Goal: Information Seeking & Learning: Learn about a topic

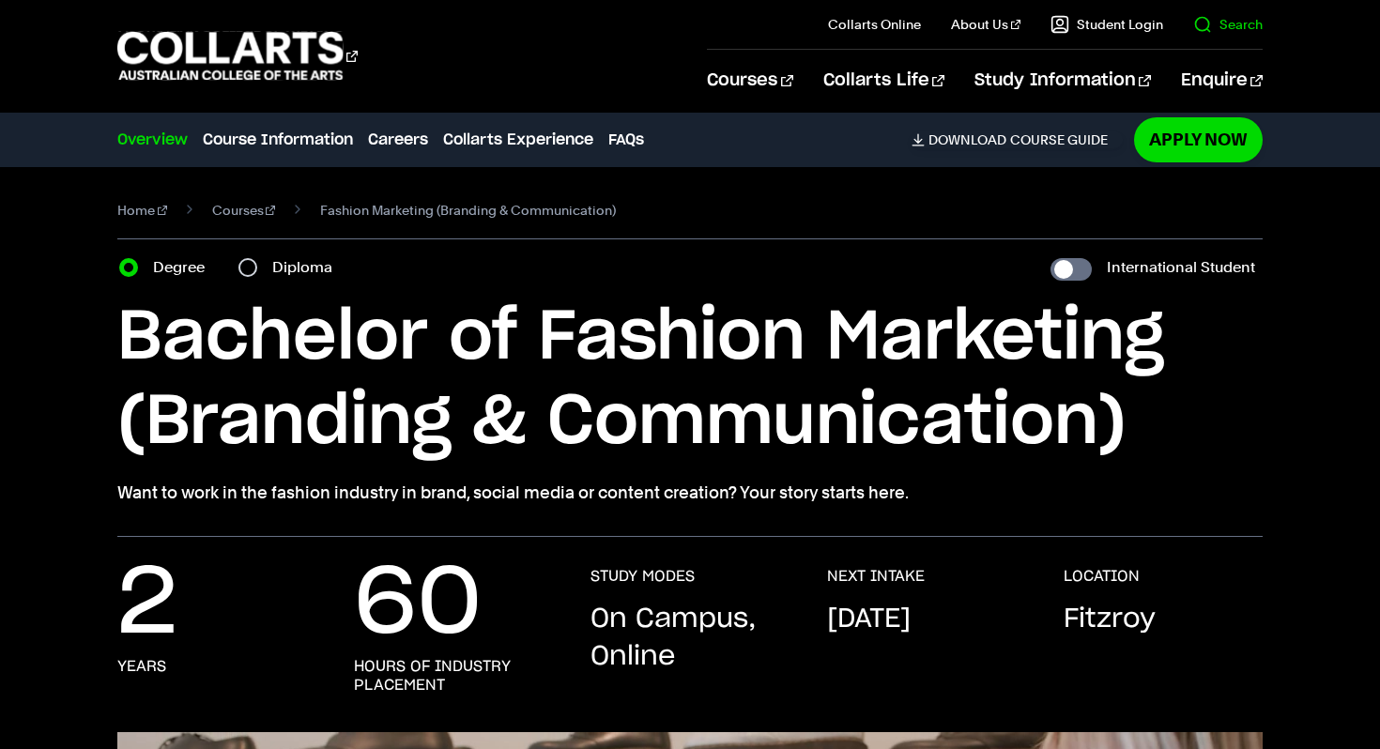
click at [1218, 17] on link "Search" at bounding box center [1227, 24] width 69 height 19
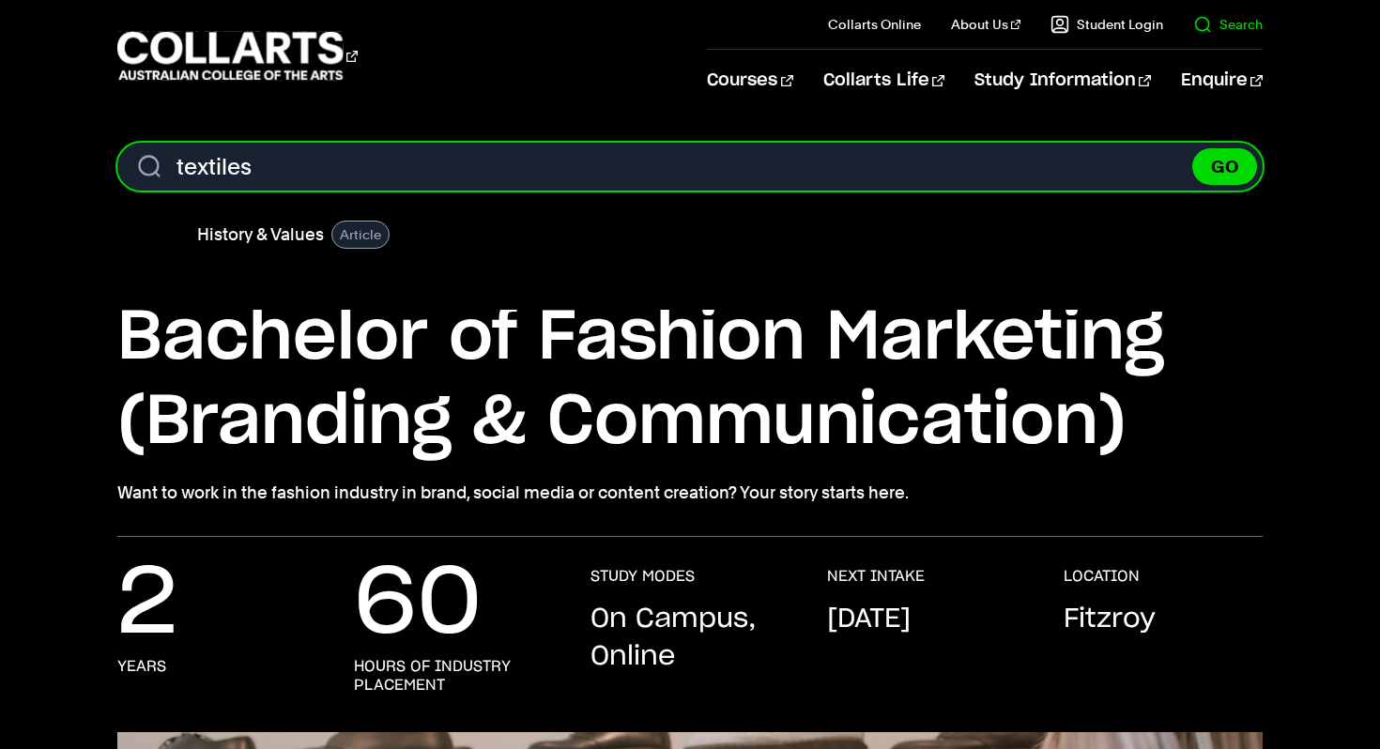
type input "textiles"
click at [1192, 148] on button "GO" at bounding box center [1224, 166] width 65 height 37
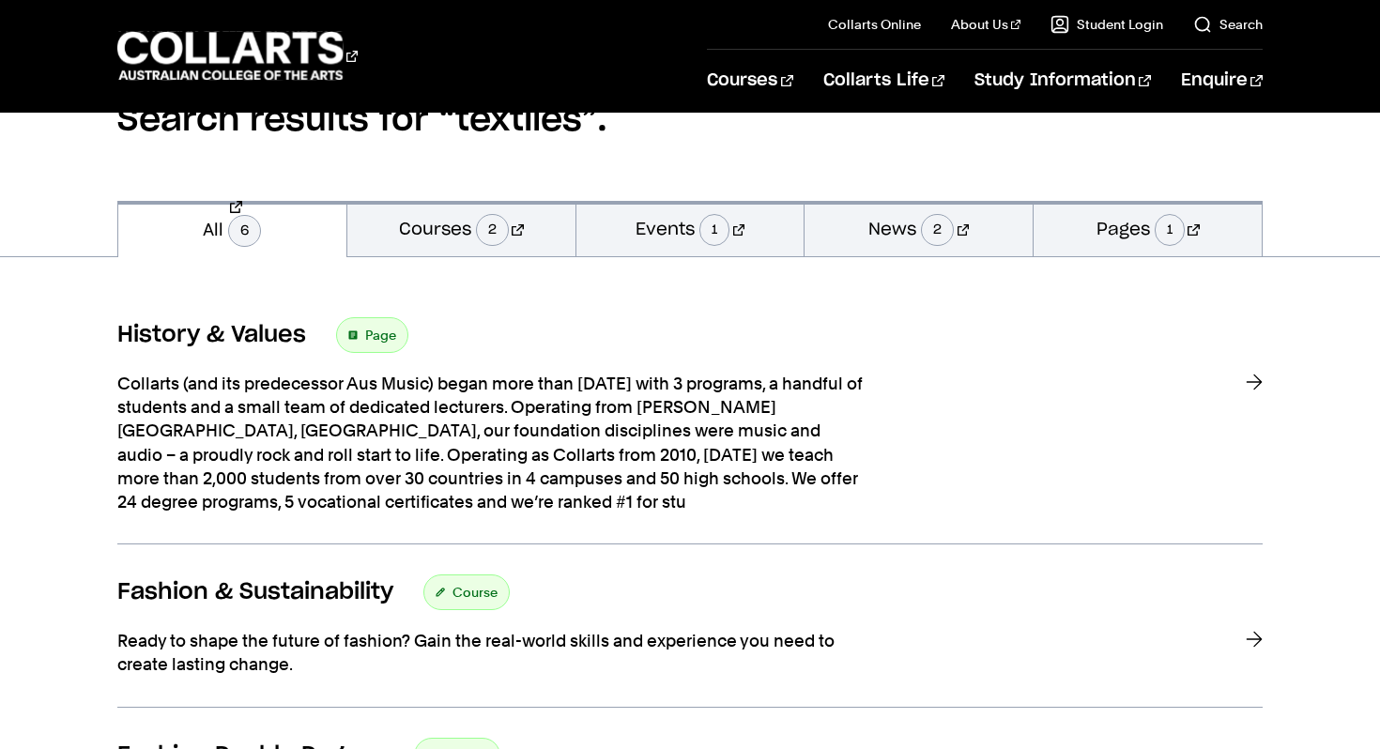
scroll to position [214, 0]
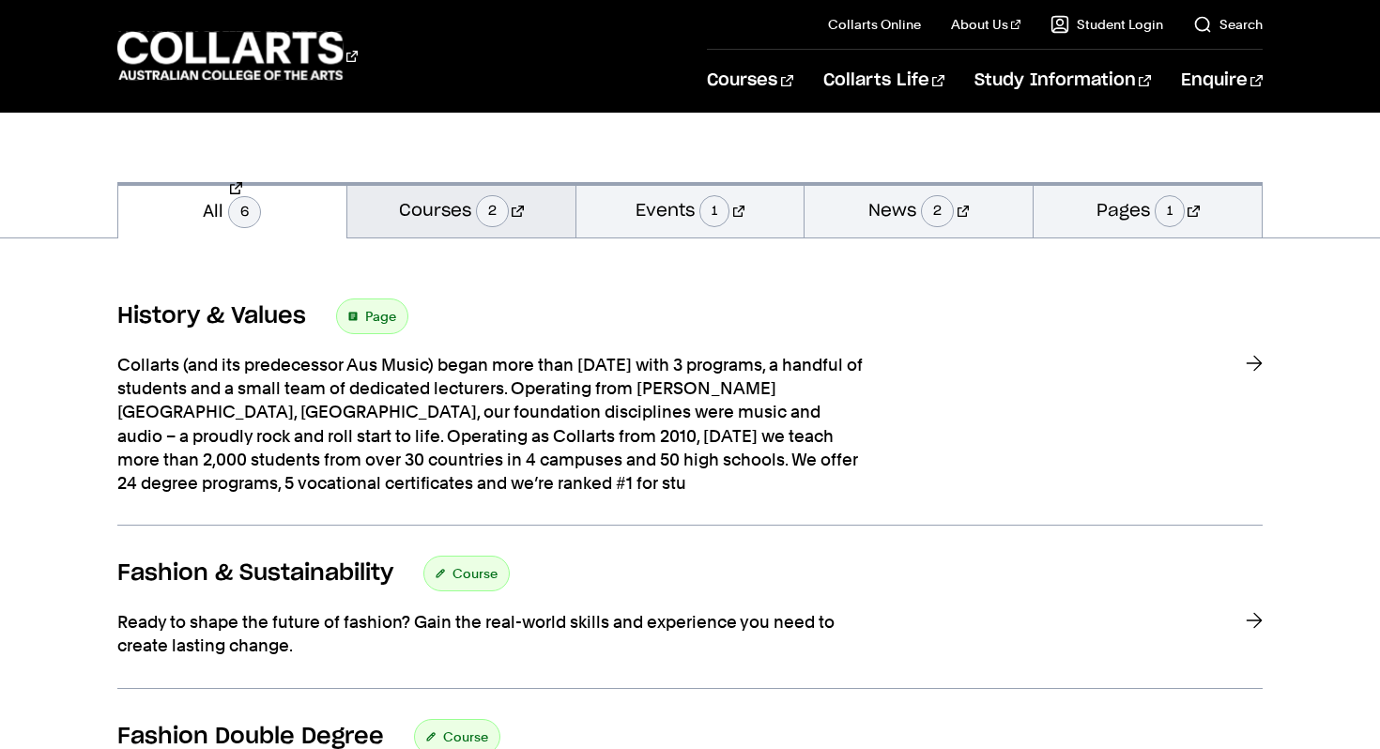
click at [506, 231] on link "Courses 2" at bounding box center [461, 209] width 228 height 55
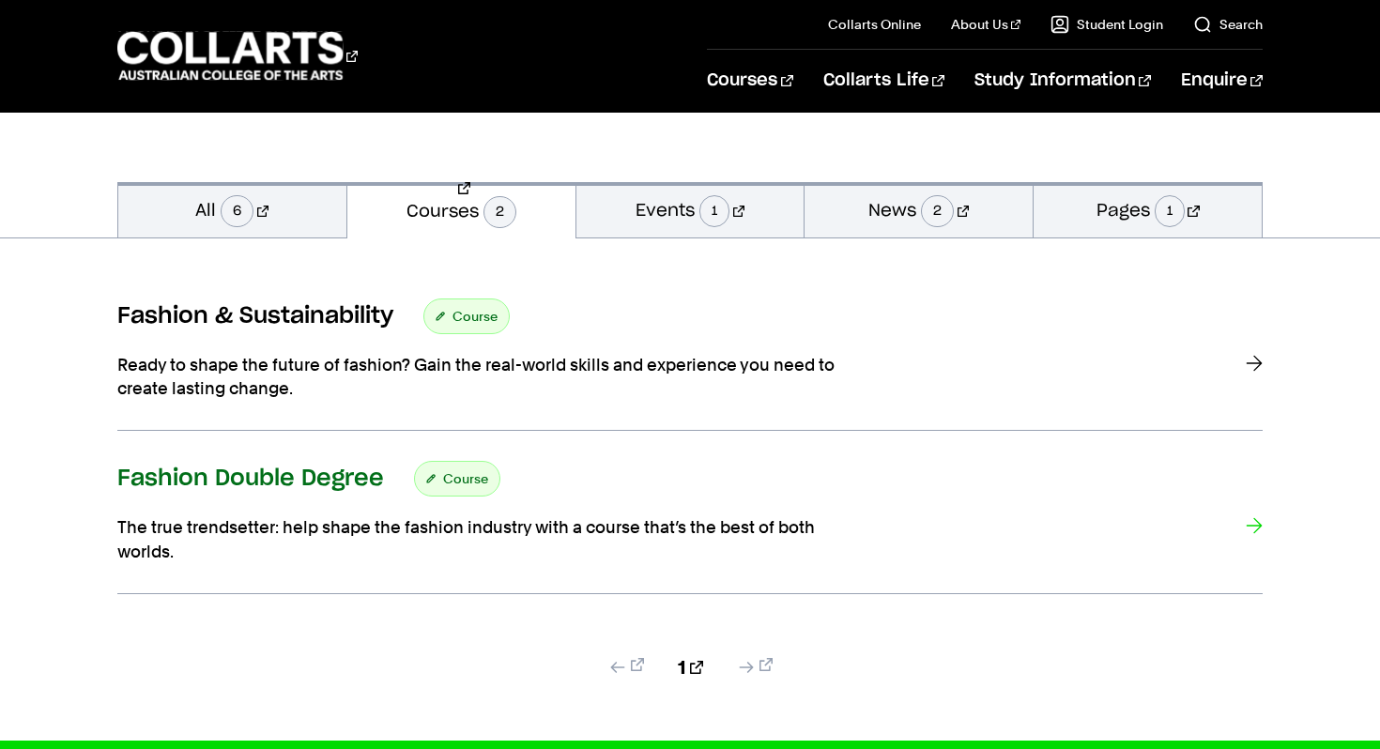
click at [264, 510] on link "Fashion Double Degree Course The true trendsetter: help shape the fashion indus…" at bounding box center [689, 527] width 1145 height 132
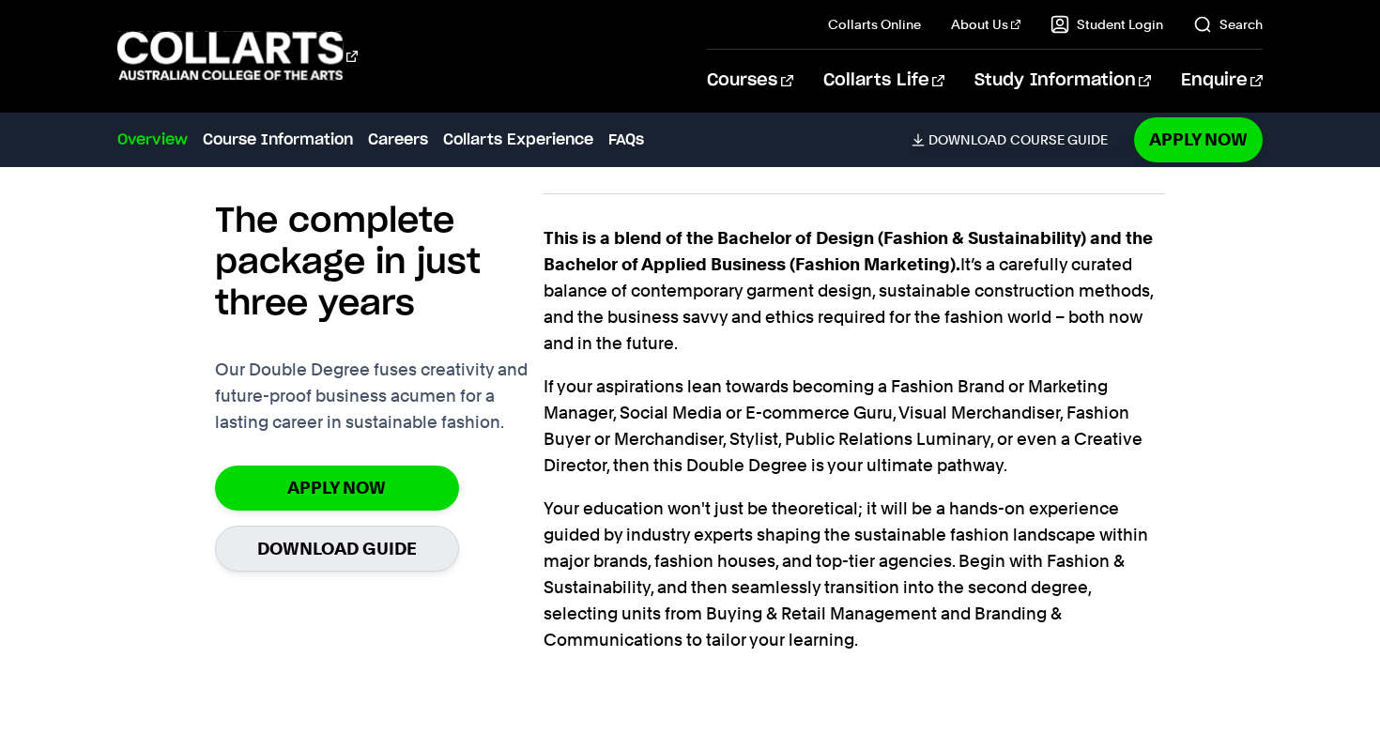
scroll to position [1447, 0]
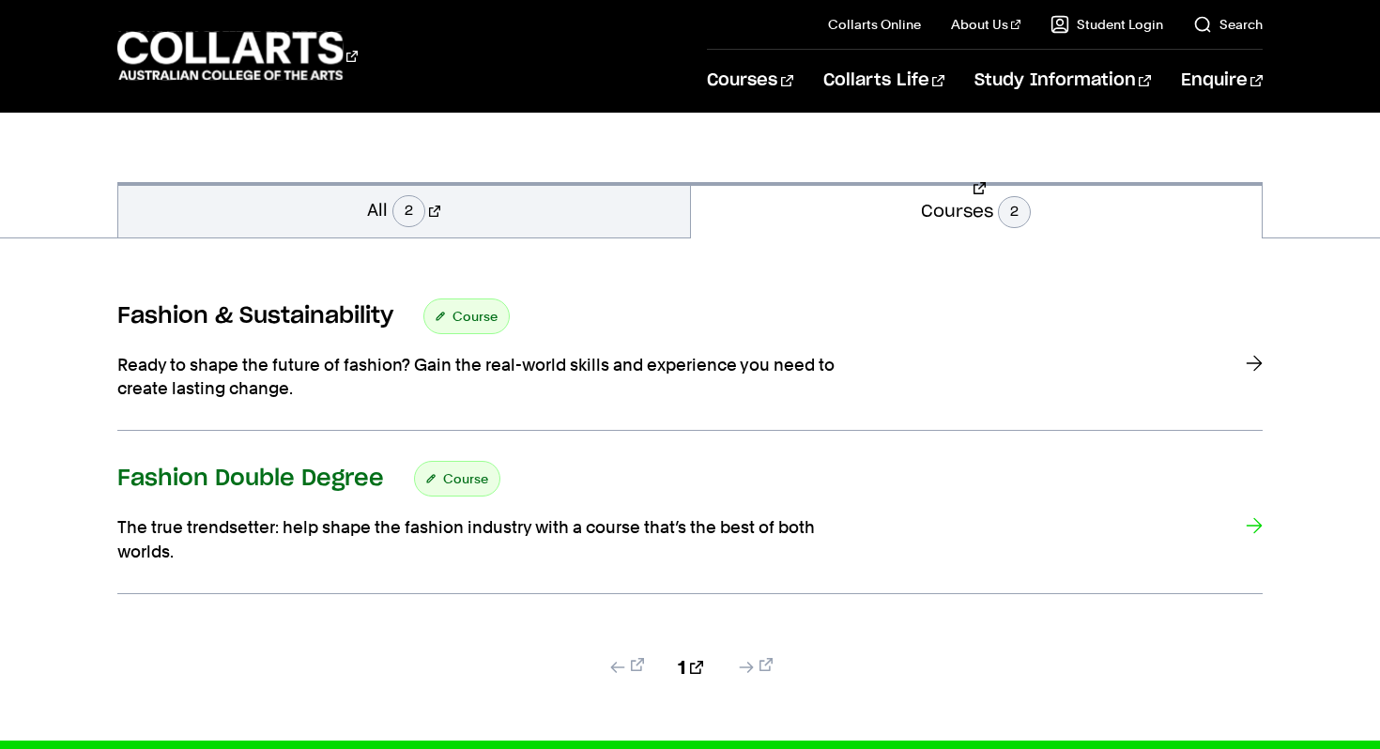
click at [481, 475] on span "Course" at bounding box center [465, 479] width 45 height 26
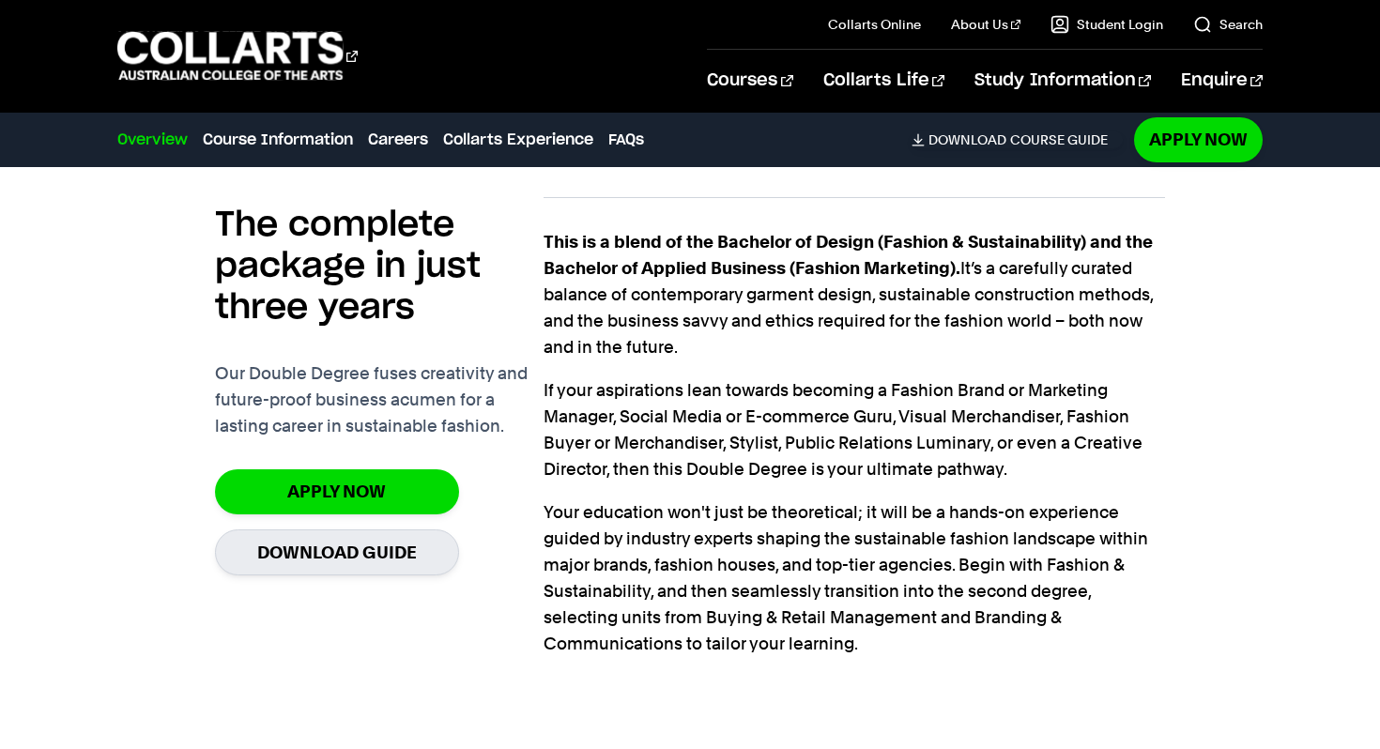
scroll to position [1430, 0]
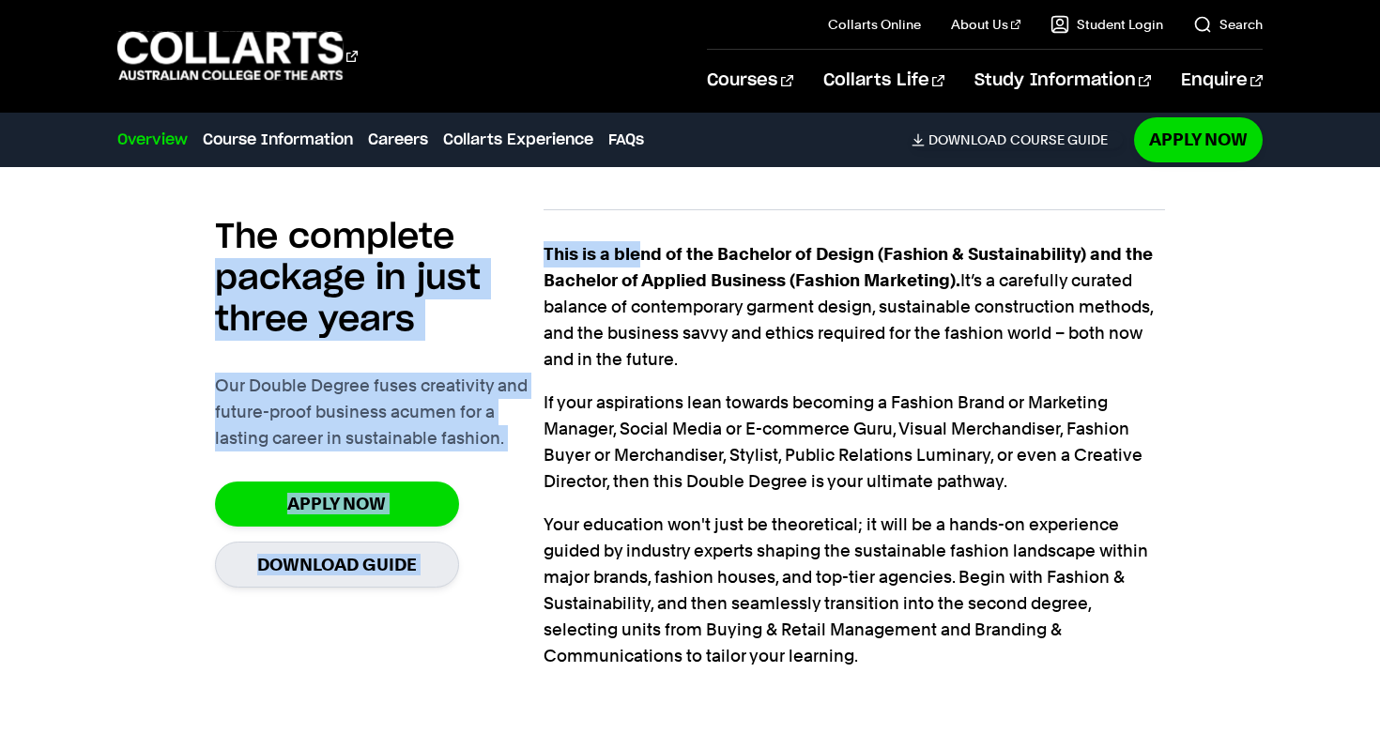
drag, startPoint x: 542, startPoint y: 252, endPoint x: 639, endPoint y: 252, distance: 97.6
click at [640, 253] on section "The complete package in just three years Our Double Degree fuses creativity and…" at bounding box center [690, 443] width 951 height 529
click at [639, 252] on strong "This is a blend of the Bachelor of Design (Fashion & Sustainability) and the Ba…" at bounding box center [847, 267] width 609 height 46
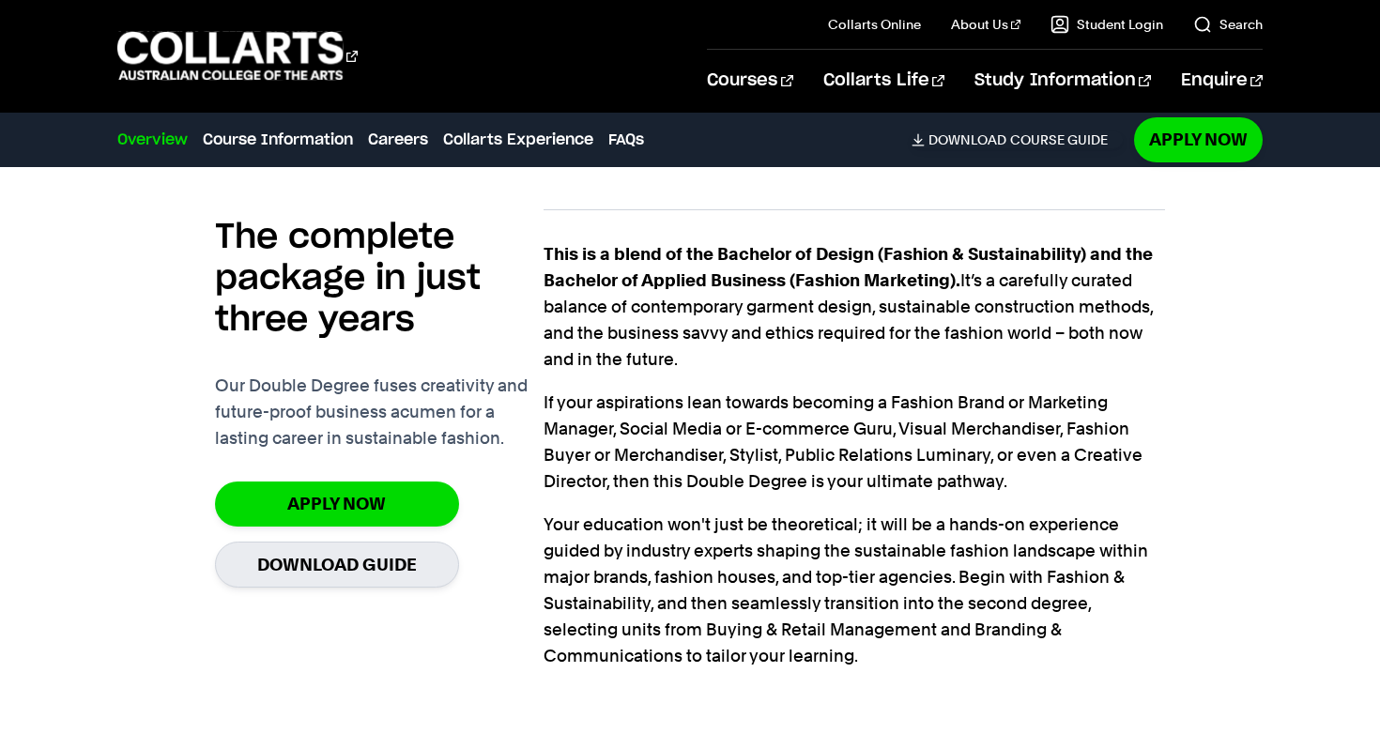
drag, startPoint x: 546, startPoint y: 256, endPoint x: 780, endPoint y: 352, distance: 252.6
click at [780, 352] on p "This is a blend of the Bachelor of Design (Fashion & Sustainability) and the Ba…" at bounding box center [854, 306] width 622 height 131
copy p "This is a blend of the Bachelor of Design (Fashion & Sustainability) and the Ba…"
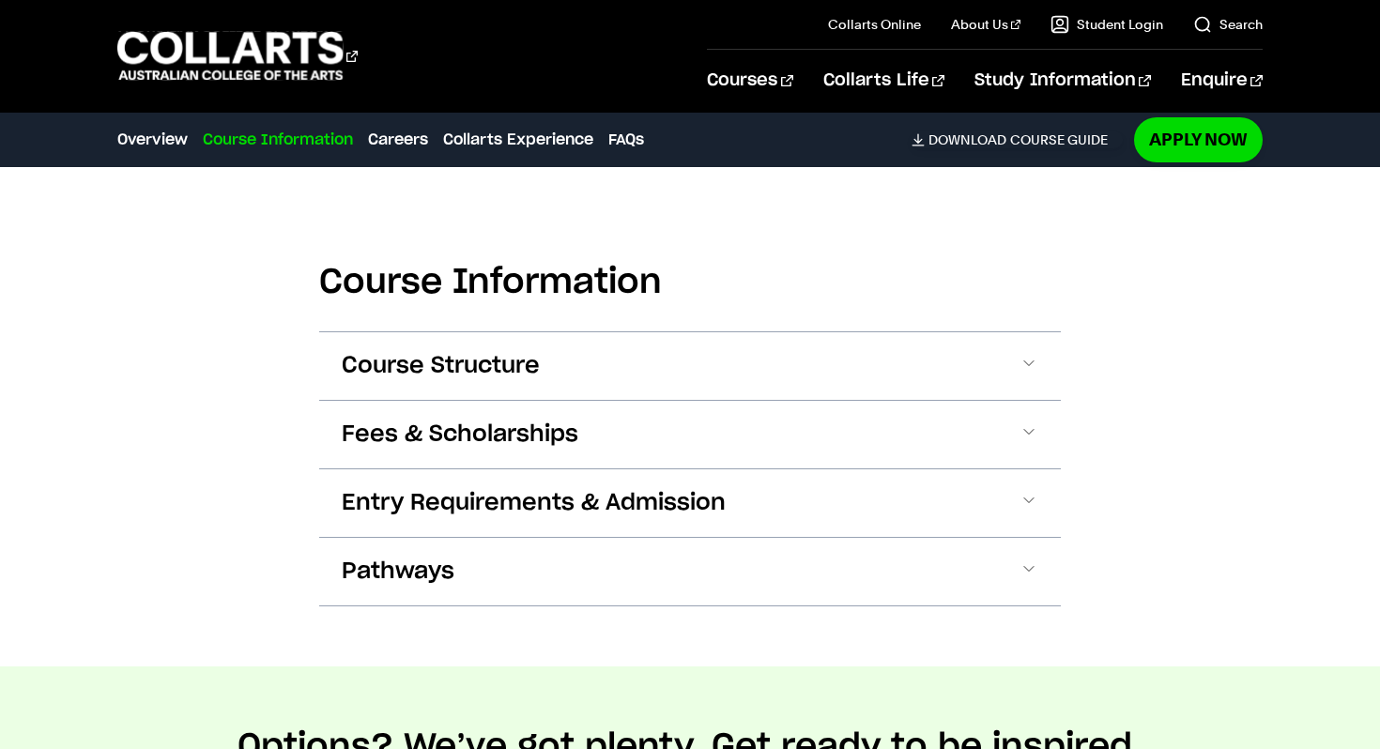
scroll to position [1948, 0]
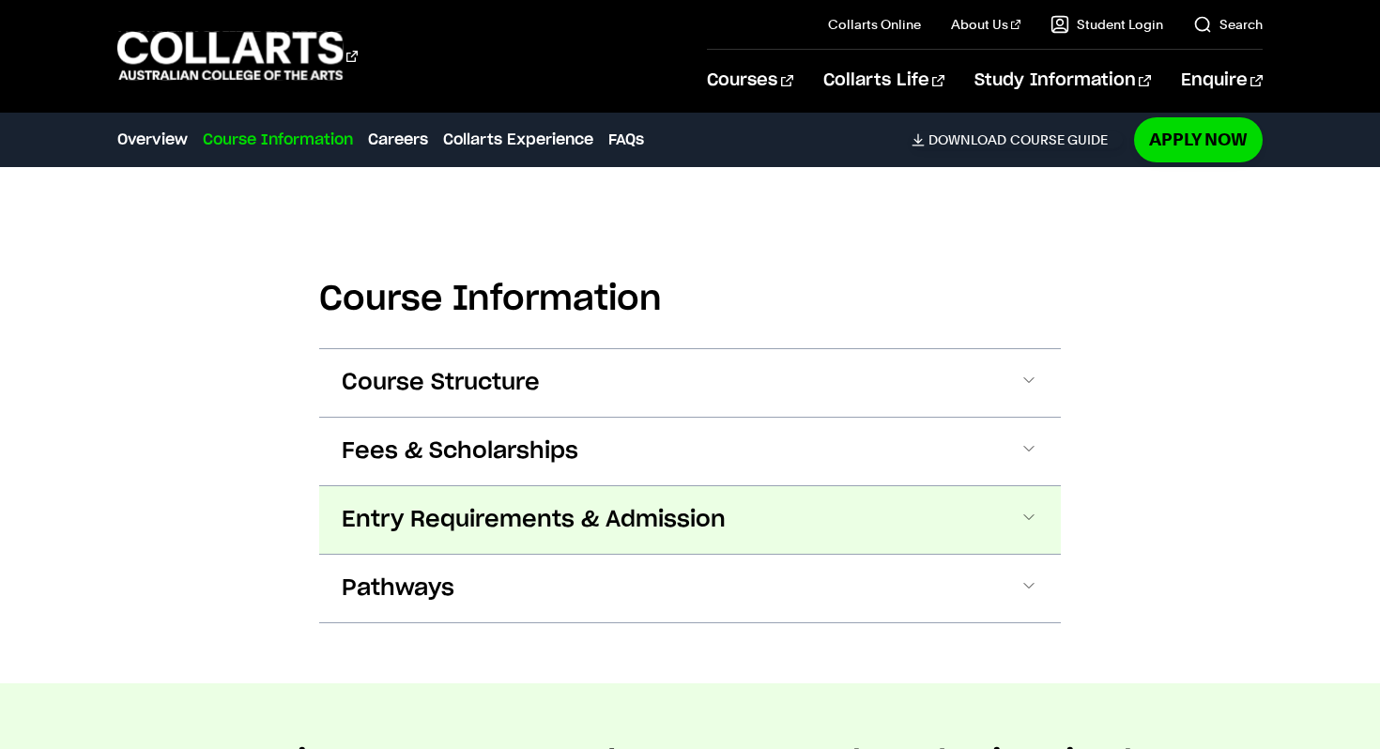
click at [439, 533] on span "Entry Requirements & Admission" at bounding box center [534, 520] width 384 height 30
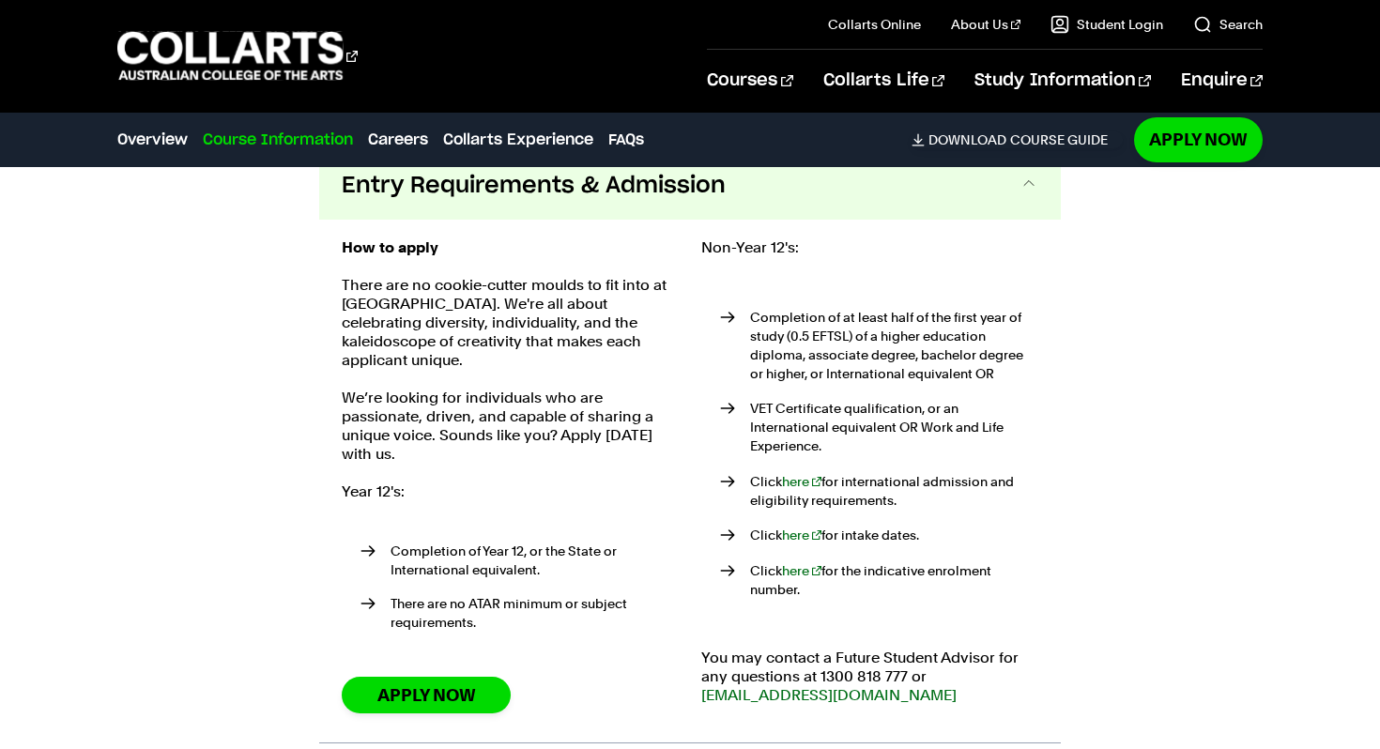
scroll to position [2283, 0]
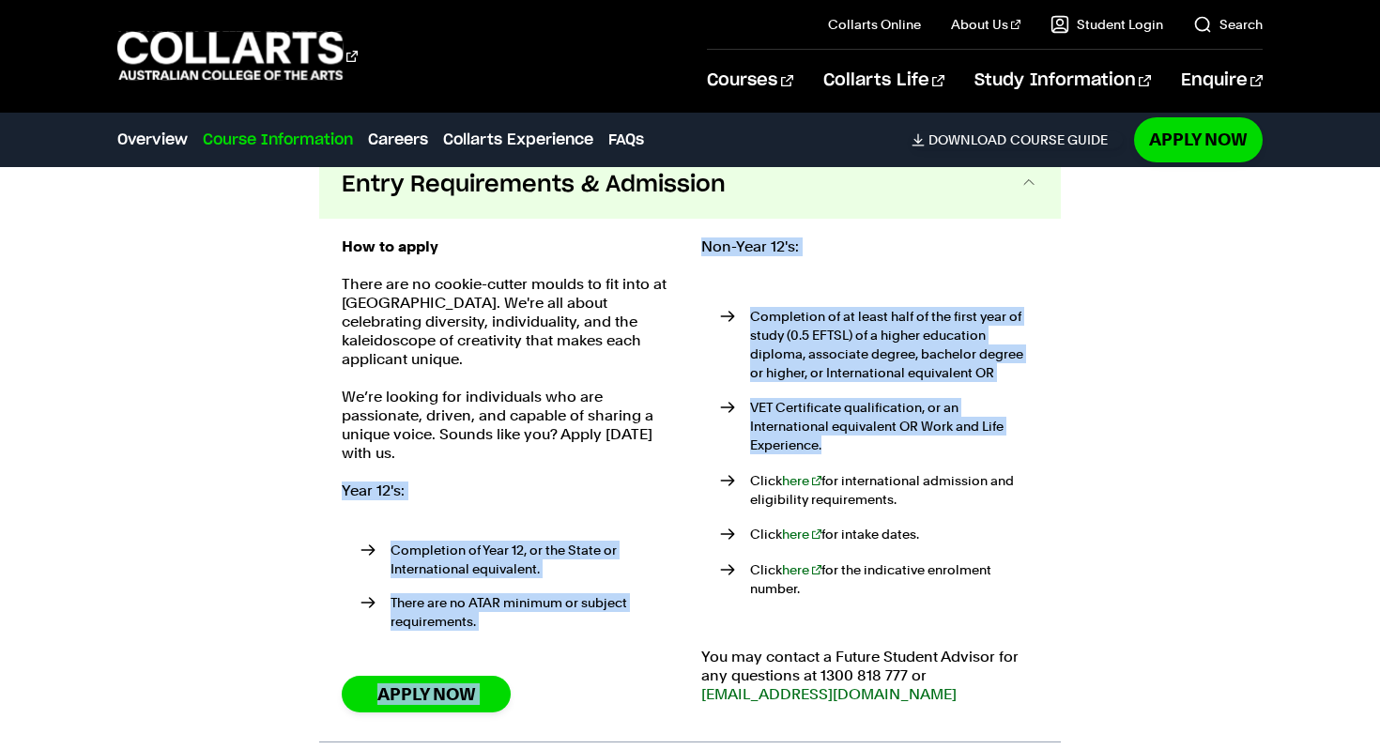
drag, startPoint x: 344, startPoint y: 470, endPoint x: 1044, endPoint y: 429, distance: 700.5
click at [1044, 429] on div "How to apply There are no cookie-cutter moulds to fit into at Collarts. We're a…" at bounding box center [690, 480] width 742 height 523
copy div "Year 12's: Completion of Year 12, or the State or International equivalent. The…"
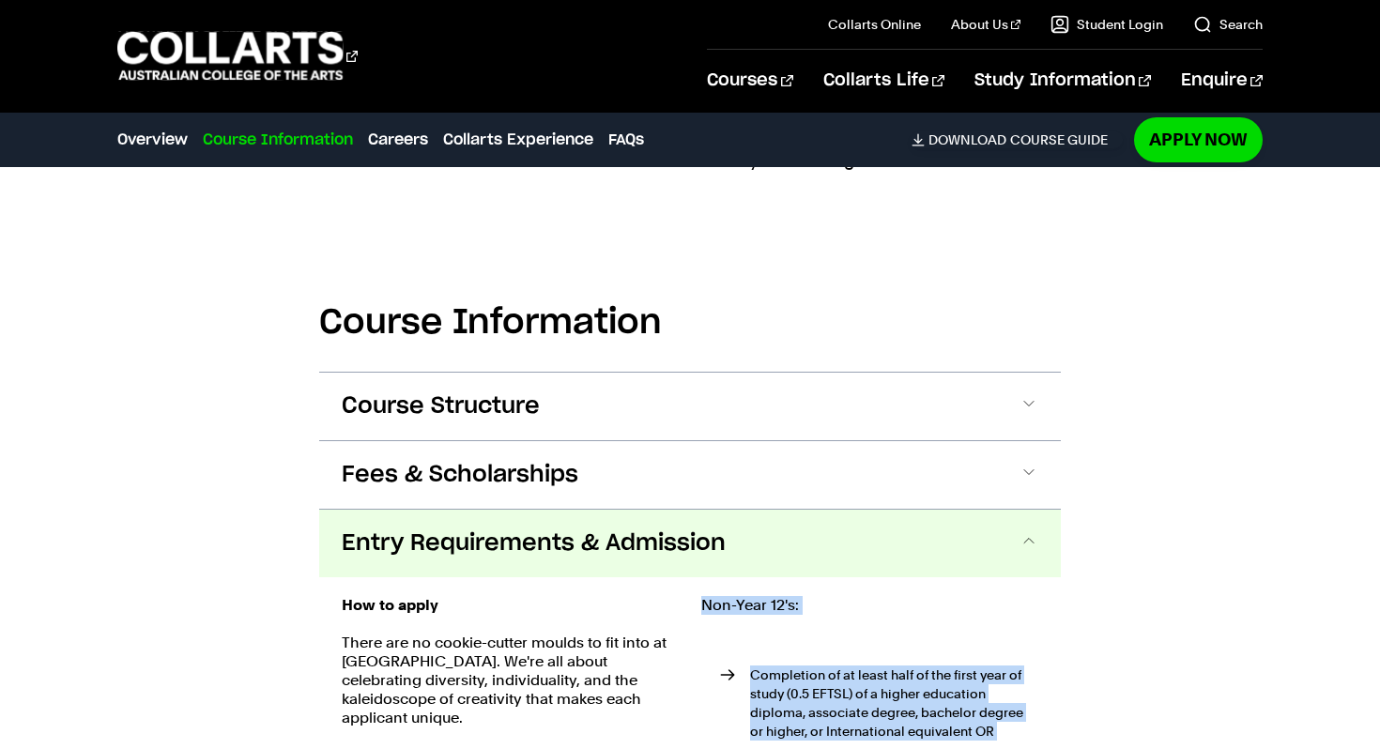
scroll to position [1900, 0]
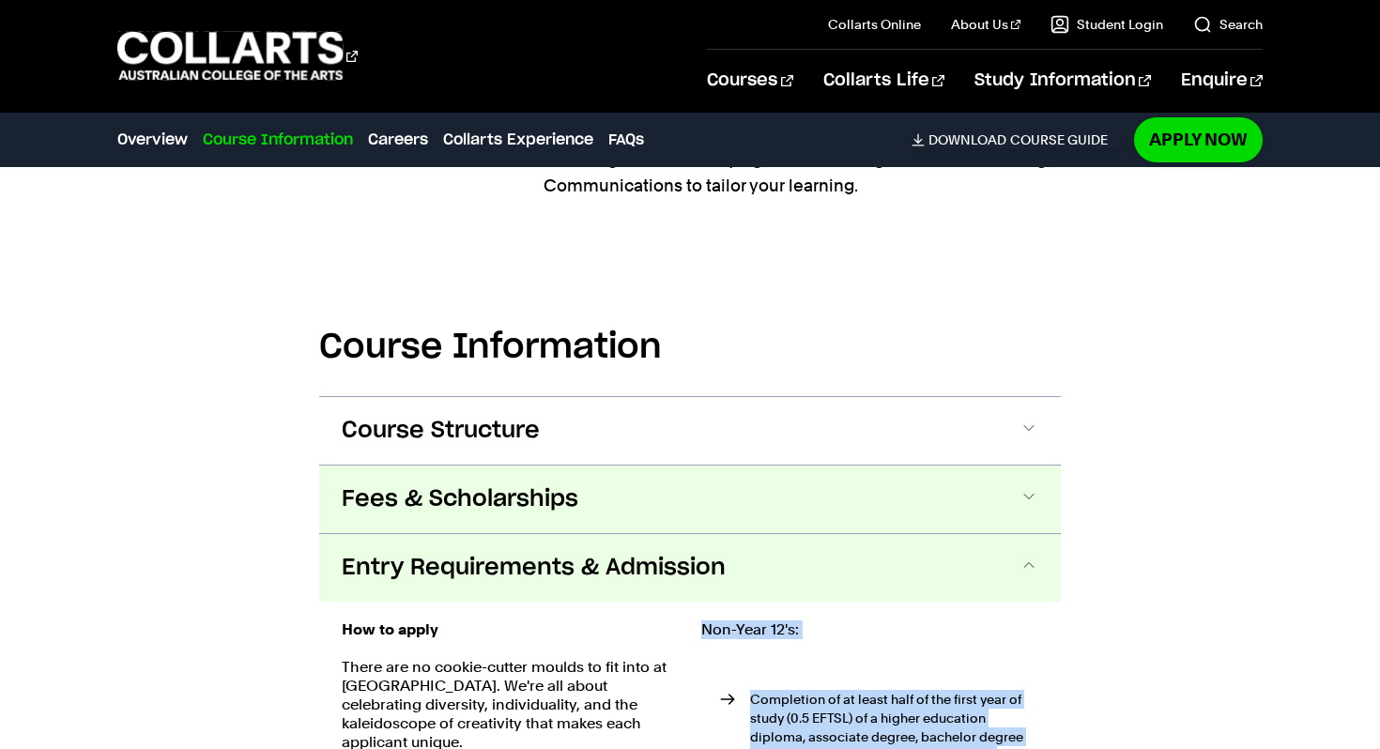
click at [466, 493] on span "Fees & Scholarships" at bounding box center [460, 499] width 237 height 30
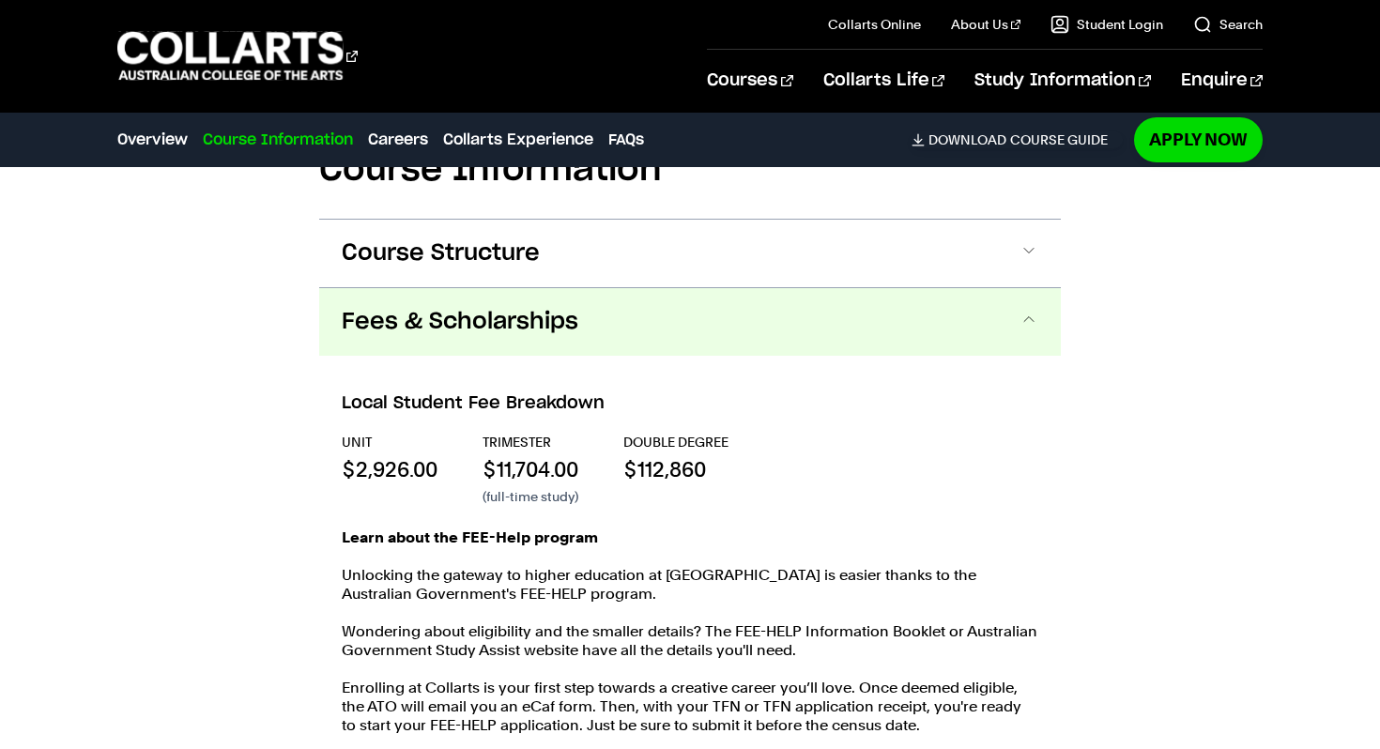
scroll to position [2196, 0]
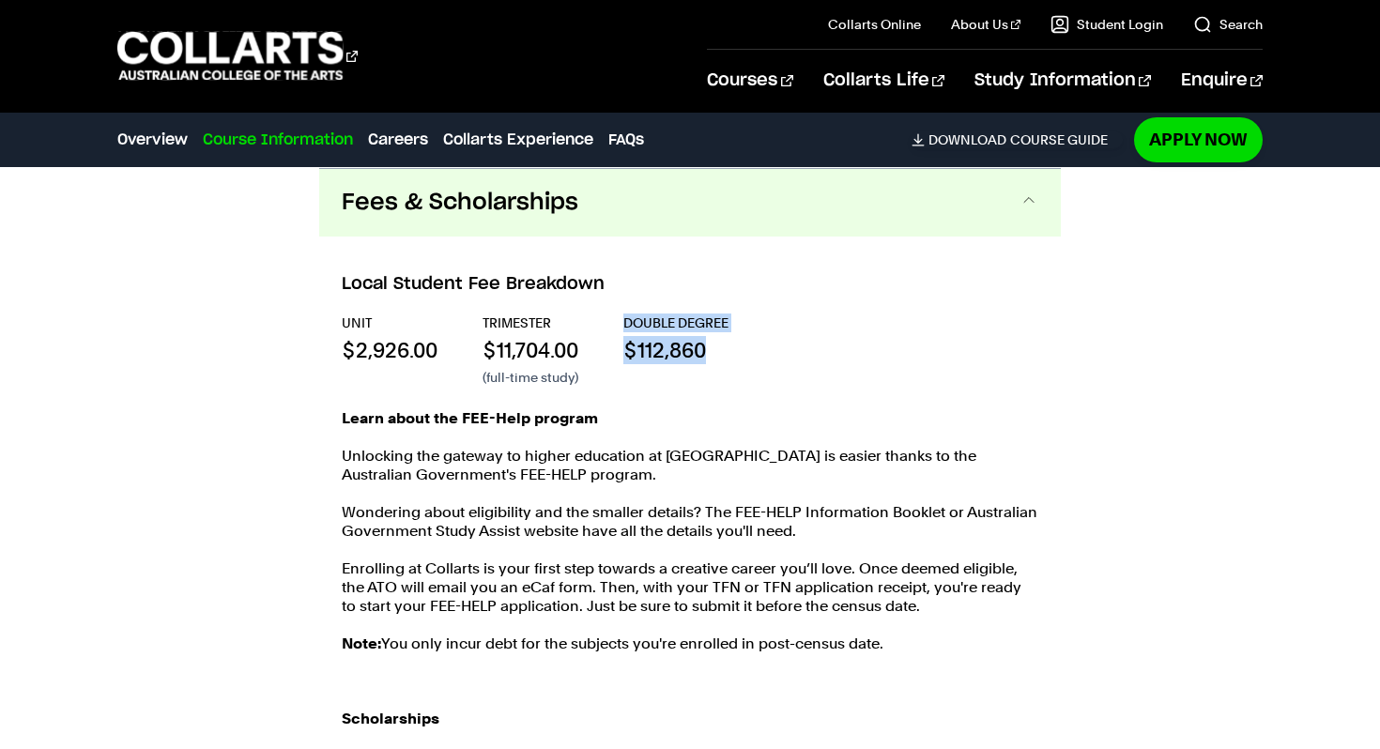
drag, startPoint x: 629, startPoint y: 318, endPoint x: 747, endPoint y: 368, distance: 128.3
click at [747, 368] on div "UNIT $2,926.00 TRIMESTER $11,704.00 (full-time study) Double Degree $112,860" at bounding box center [690, 349] width 696 height 73
copy div "Double Degree $112,860"
